Goal: Information Seeking & Learning: Learn about a topic

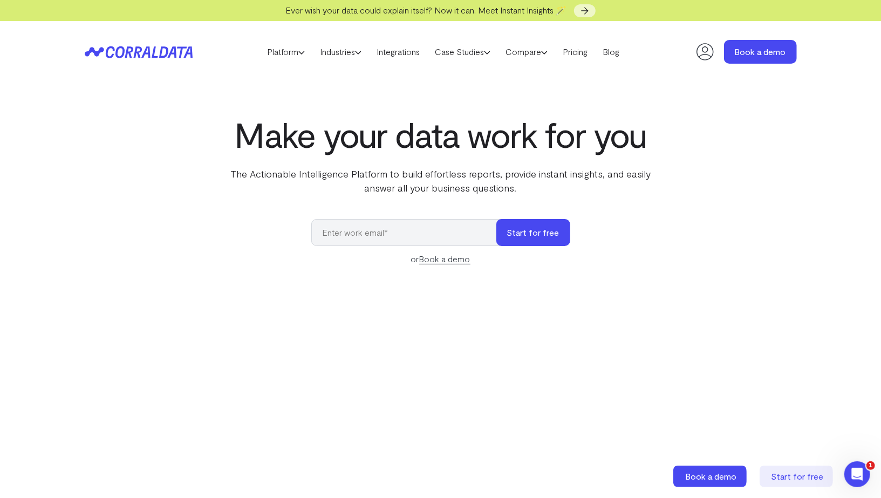
click at [701, 60] on icon at bounding box center [706, 52] width 22 height 22
click at [628, 60] on header "Platform AI Reporting Use AI to effortlessly answer any business questions from…" at bounding box center [441, 52] width 712 height 62
click at [620, 51] on link "Blog" at bounding box center [611, 52] width 32 height 16
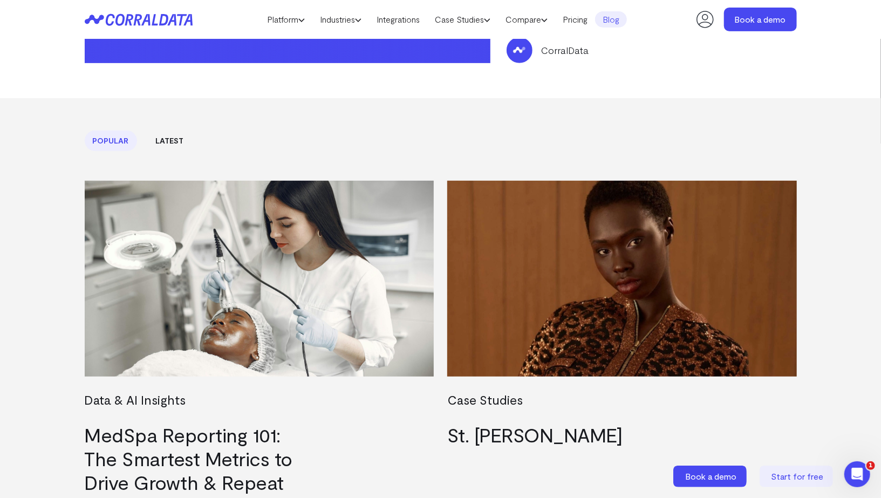
scroll to position [258, 0]
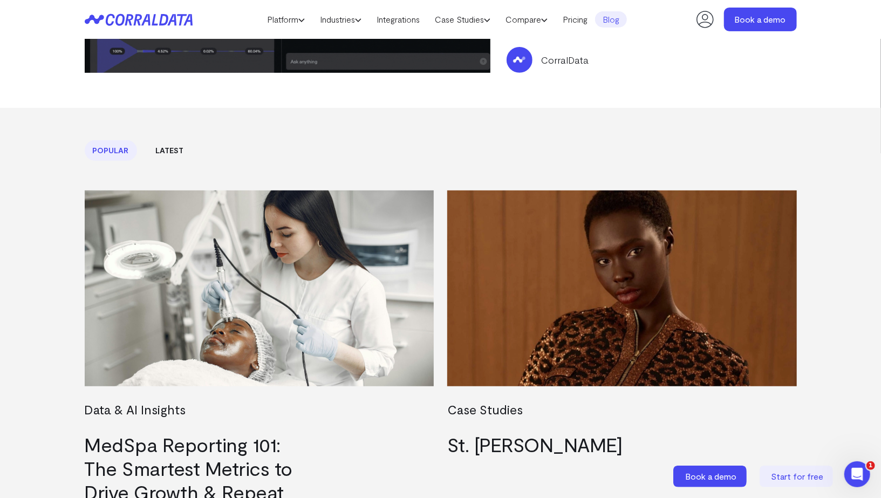
click at [178, 151] on link "Latest" at bounding box center [170, 150] width 44 height 21
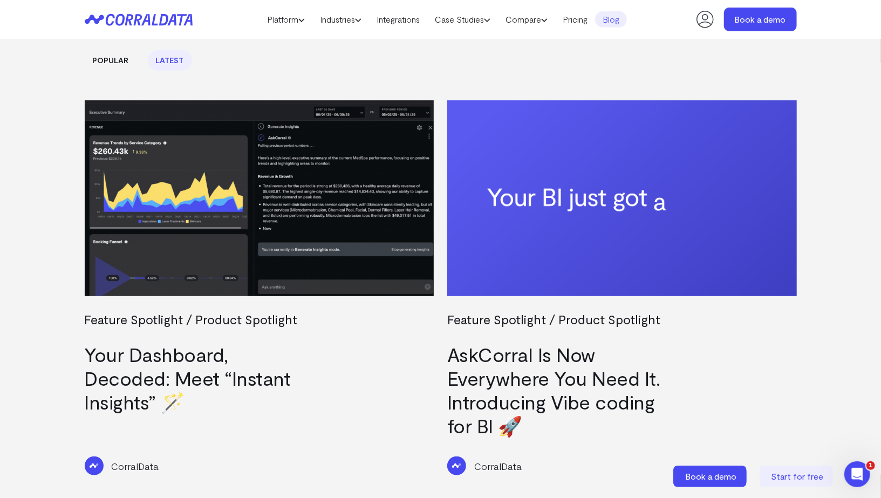
scroll to position [350, 0]
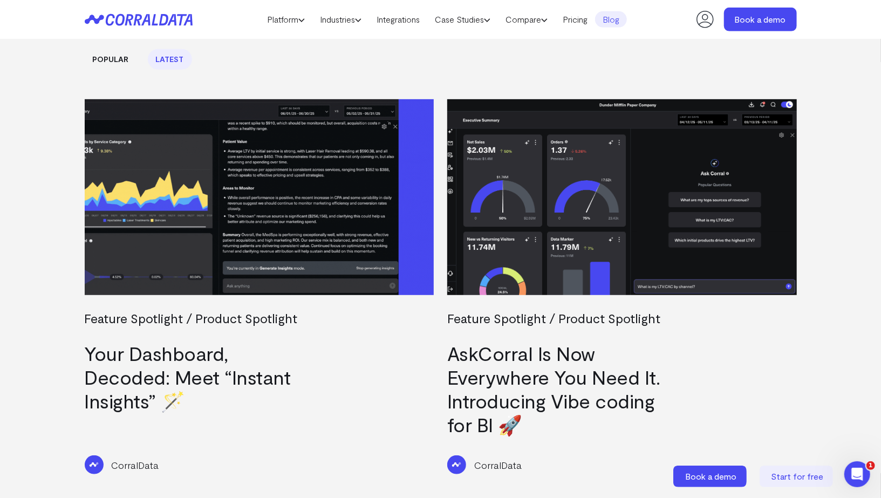
click at [585, 222] on img at bounding box center [622, 197] width 350 height 196
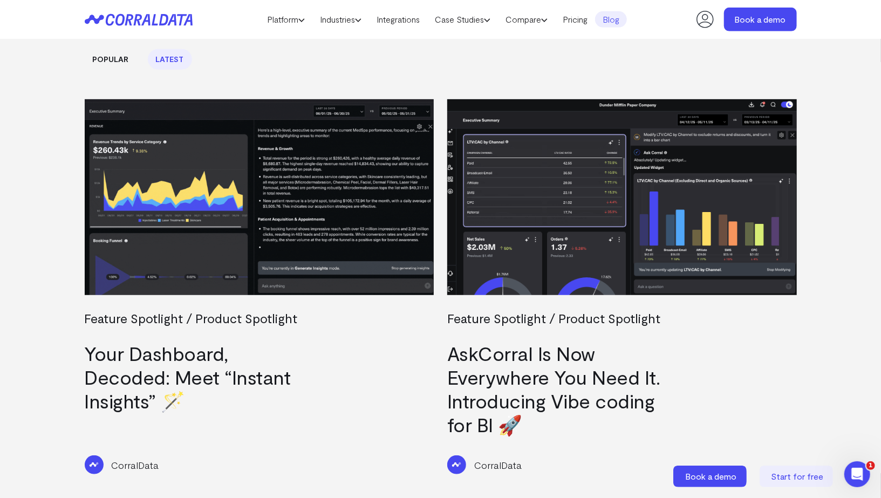
click at [324, 192] on img at bounding box center [260, 197] width 350 height 196
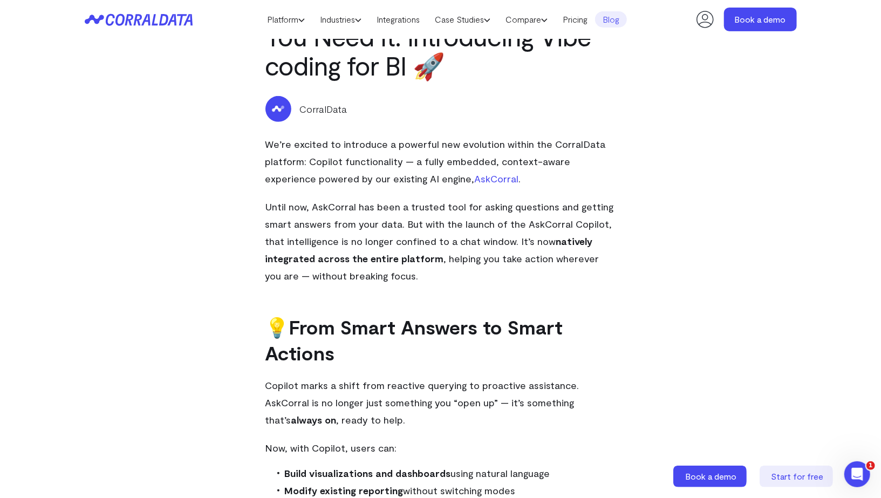
scroll to position [270, 0]
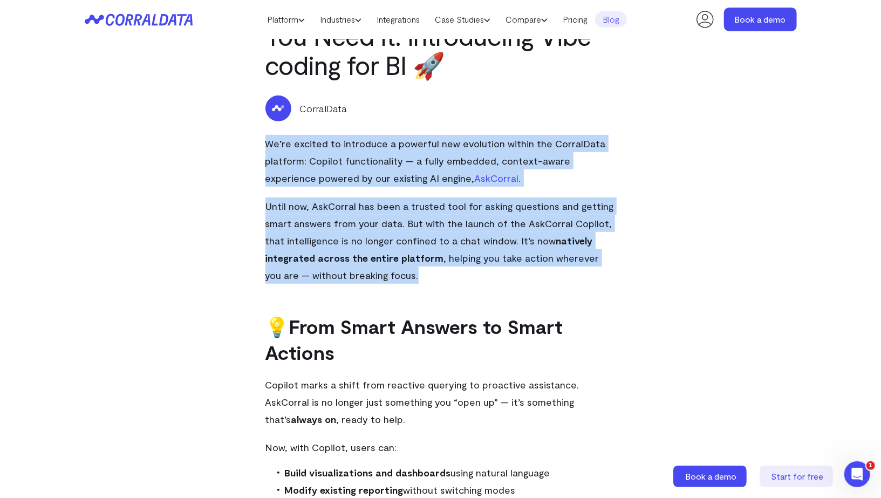
drag, startPoint x: 261, startPoint y: 141, endPoint x: 358, endPoint y: 280, distance: 169.0
click at [358, 280] on div "AskCorral Is Now Everywhere You Need It. Introducing Vibe coding for BI 🚀 Corra…" at bounding box center [440, 335] width 777 height 1133
copy div "We’re excited to introduce a powerful new evolution within the CorralData platf…"
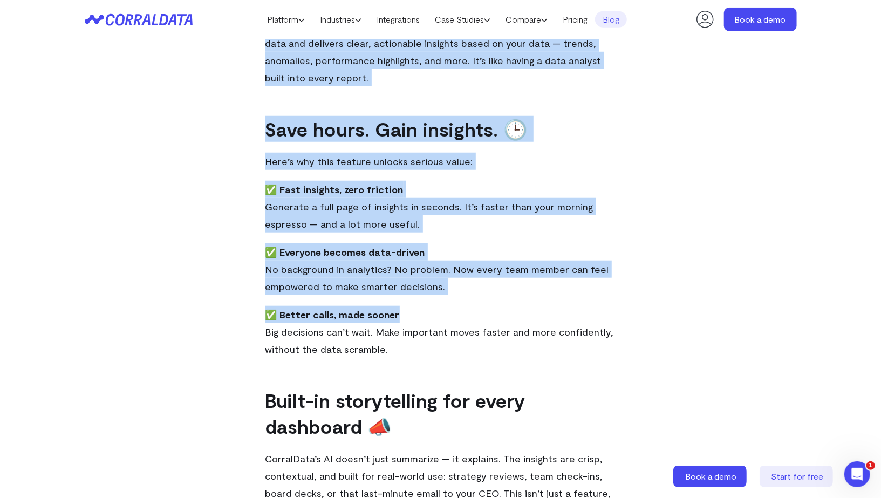
scroll to position [508, 0]
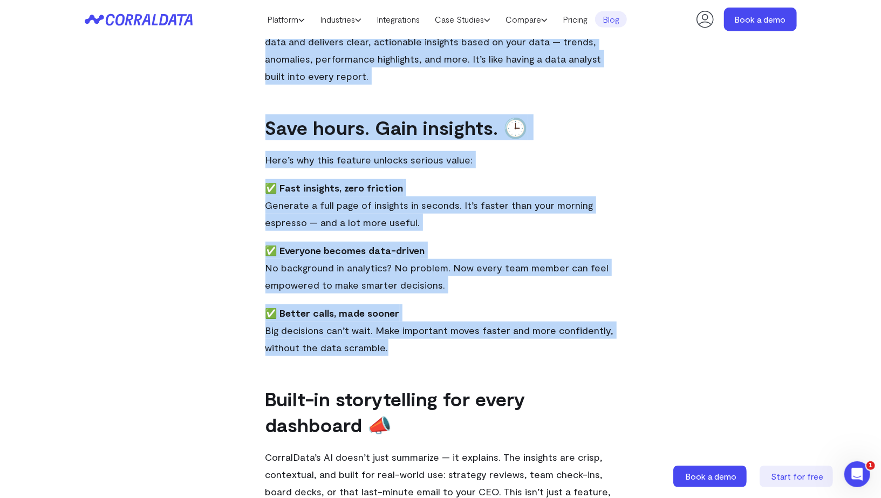
drag, startPoint x: 295, startPoint y: 207, endPoint x: 418, endPoint y: 356, distance: 193.6
click at [418, 356] on div "Ever wish your dashboard could explain itself? Well now it can. Introducing Ins…" at bounding box center [441, 238] width 351 height 739
copy div "Ever wish your dashboard could explain itself? Well now it can. Introducing Ins…"
